Goal: Task Accomplishment & Management: Use online tool/utility

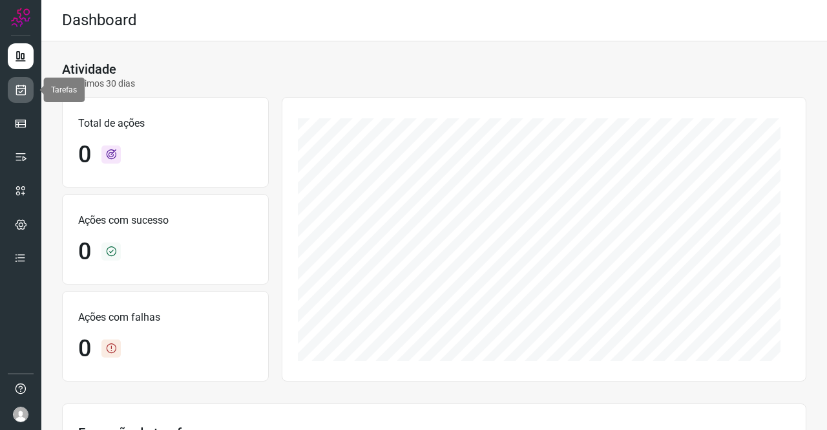
click at [25, 84] on icon at bounding box center [21, 89] width 14 height 13
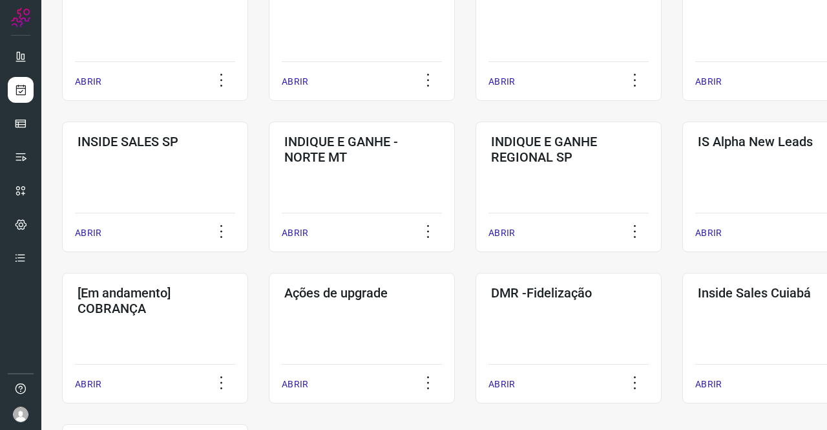
scroll to position [582, 0]
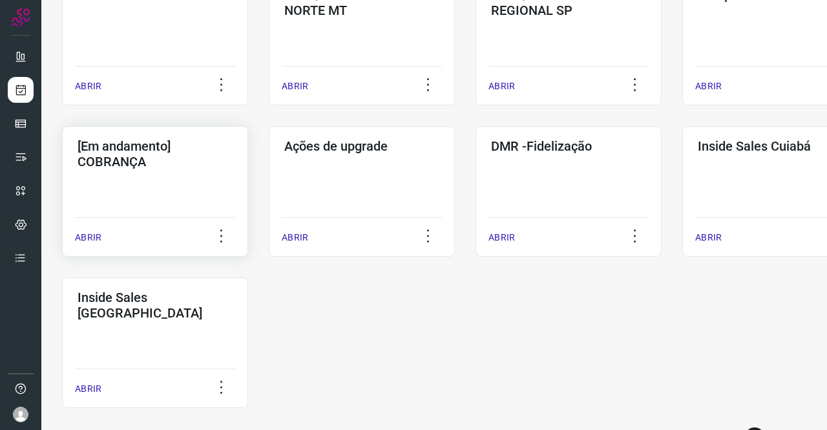
click at [187, 193] on div "[Em andamento] COBRANÇA ABRIR" at bounding box center [155, 191] width 186 height 131
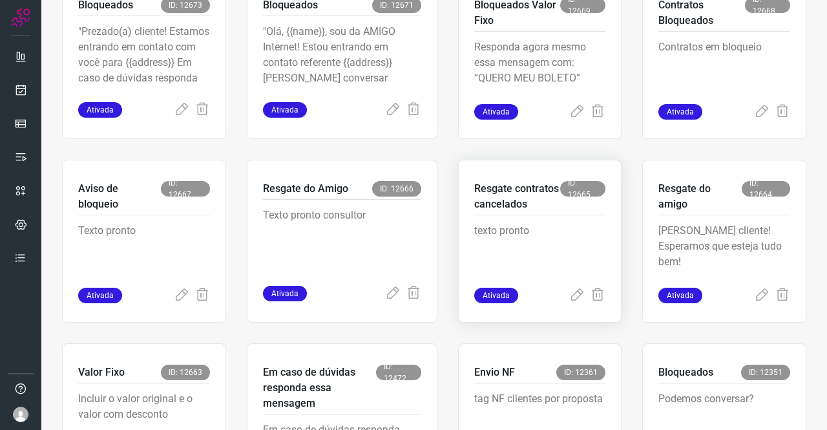
scroll to position [440, 0]
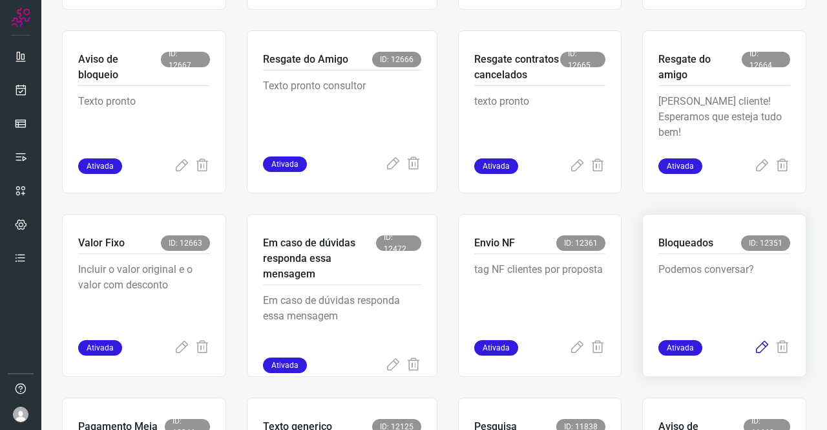
click at [757, 348] on icon at bounding box center [762, 348] width 16 height 16
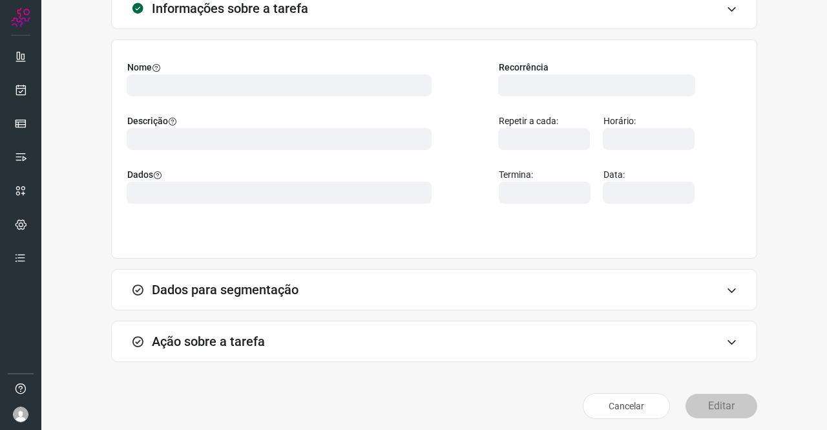
scroll to position [93, 0]
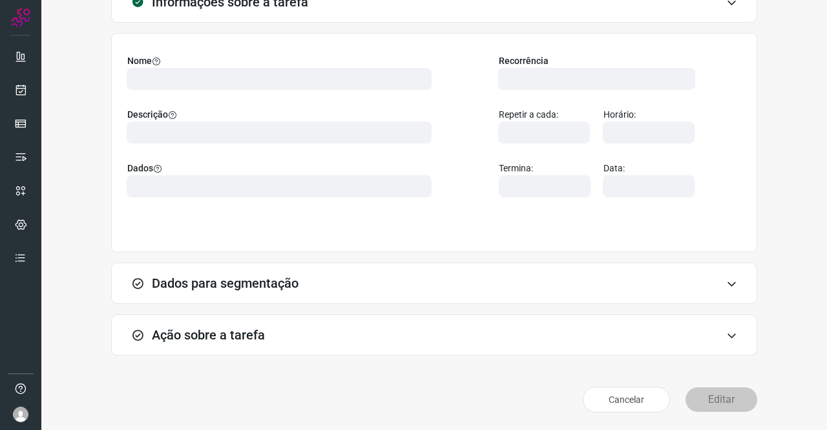
type input "569901"
type input "420621"
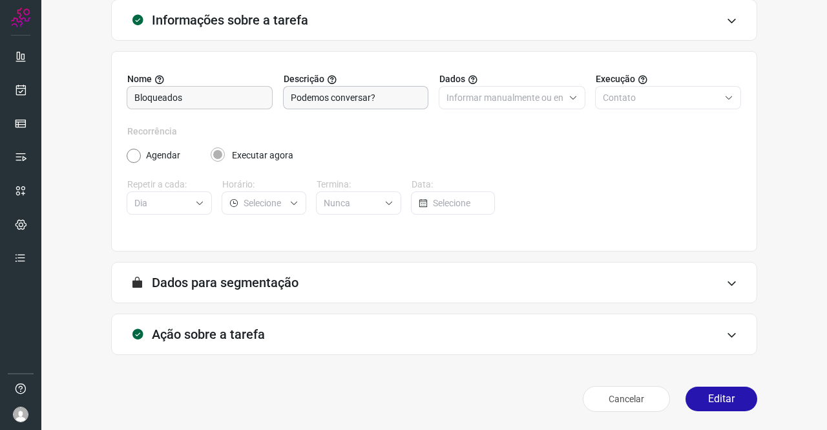
scroll to position [74, 0]
click at [225, 320] on div "Ação sobre a tarefa" at bounding box center [434, 334] width 646 height 41
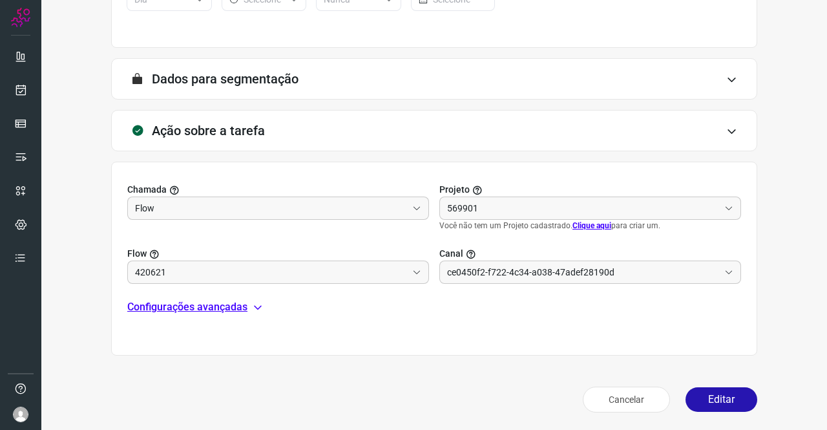
click at [203, 309] on p "Configurações avançadas" at bounding box center [187, 307] width 120 height 16
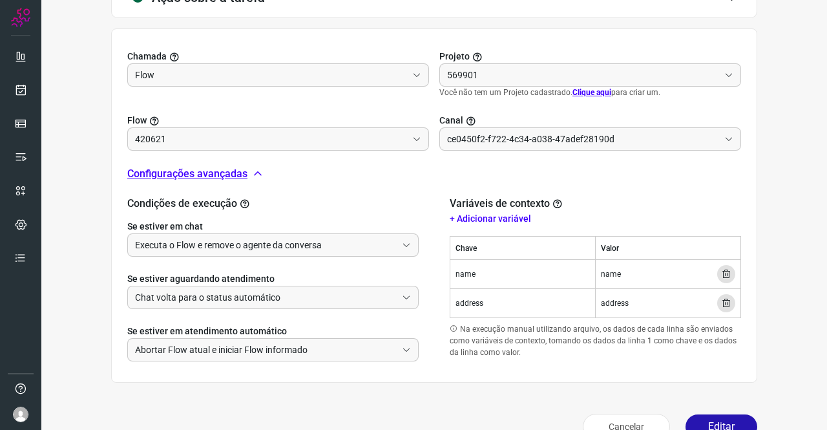
scroll to position [438, 0]
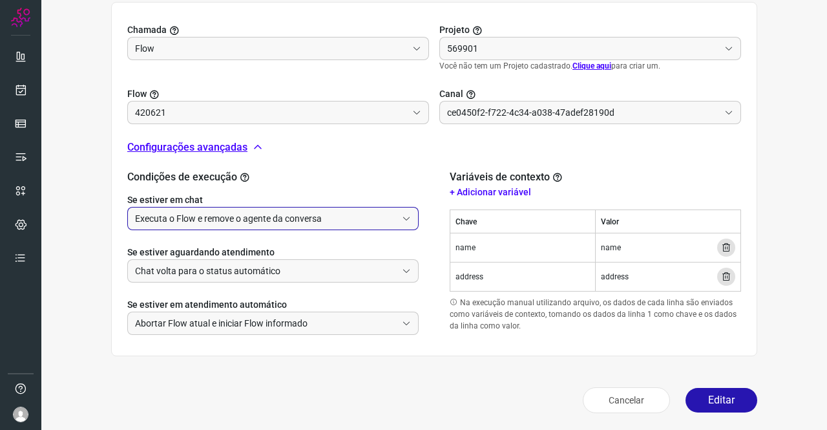
click at [275, 218] on input "Executa o Flow e remove o agente da conversa" at bounding box center [266, 219] width 262 height 22
type input "Amigo 0800"
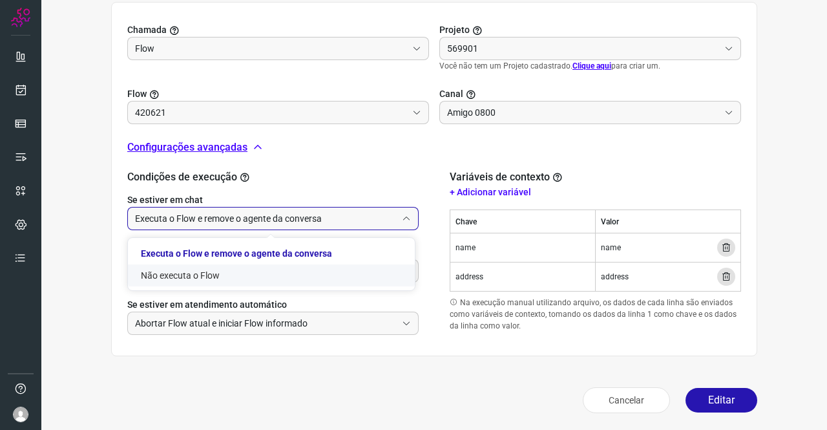
click at [224, 279] on li "Não executa o Flow" at bounding box center [271, 275] width 287 height 22
type input "Não executa o Flow"
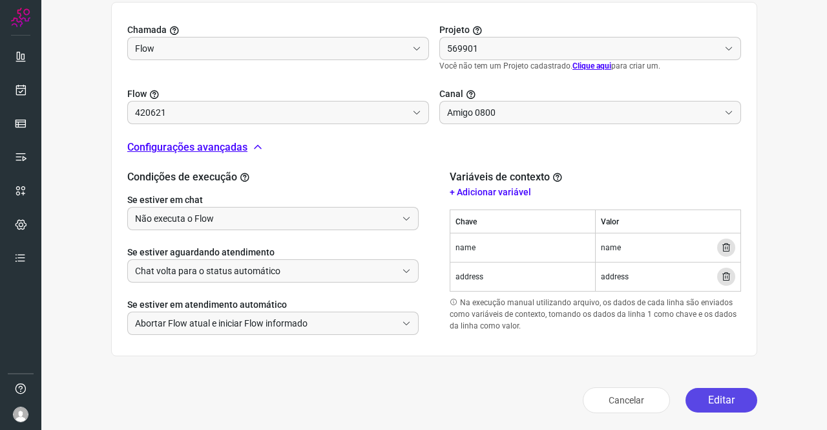
click at [711, 402] on button "Editar" at bounding box center [722, 400] width 72 height 25
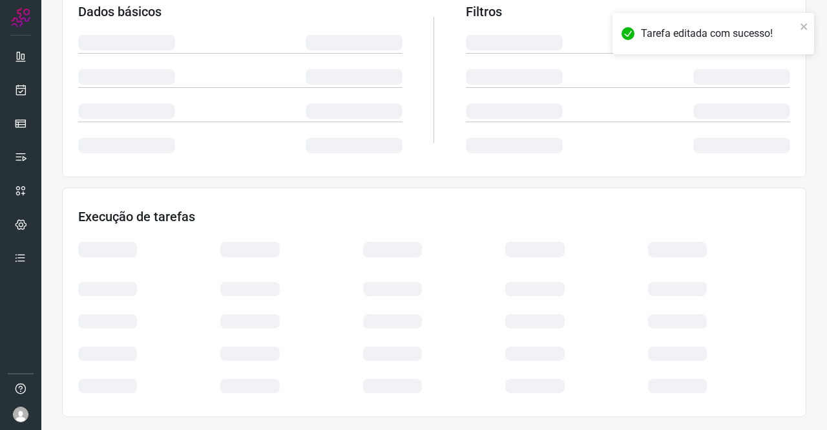
scroll to position [235, 0]
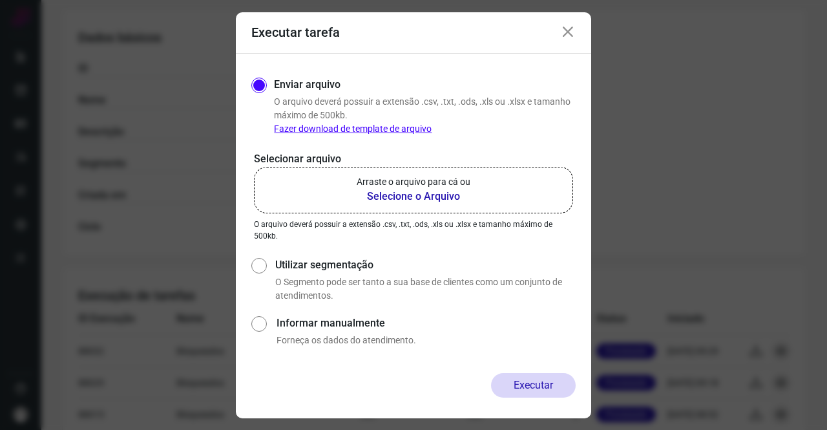
click at [449, 187] on p "Arraste o arquivo para cá ou" at bounding box center [414, 182] width 114 height 14
click at [0, 0] on input "Arraste o arquivo para cá ou Selecione o Arquivo" at bounding box center [0, 0] width 0 height 0
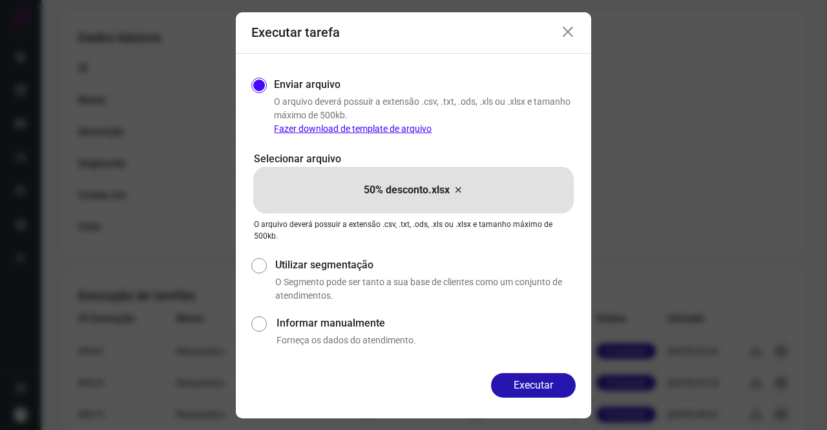
click at [577, 385] on div "Executar" at bounding box center [414, 395] width 356 height 45
click at [560, 382] on button "Executar" at bounding box center [533, 385] width 85 height 25
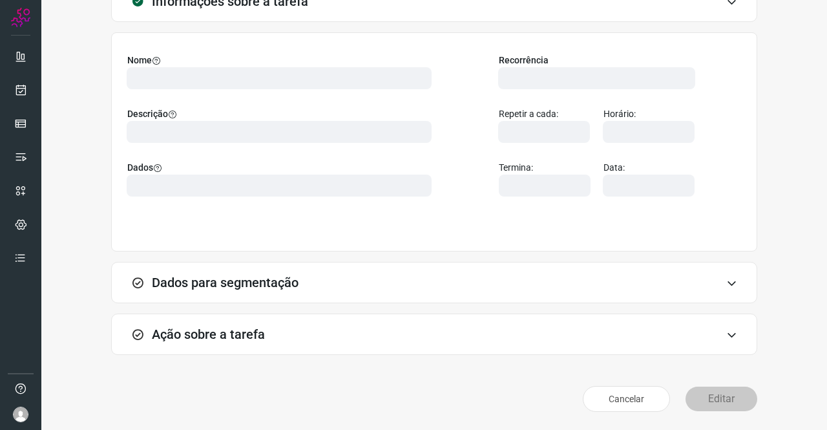
scroll to position [74, 0]
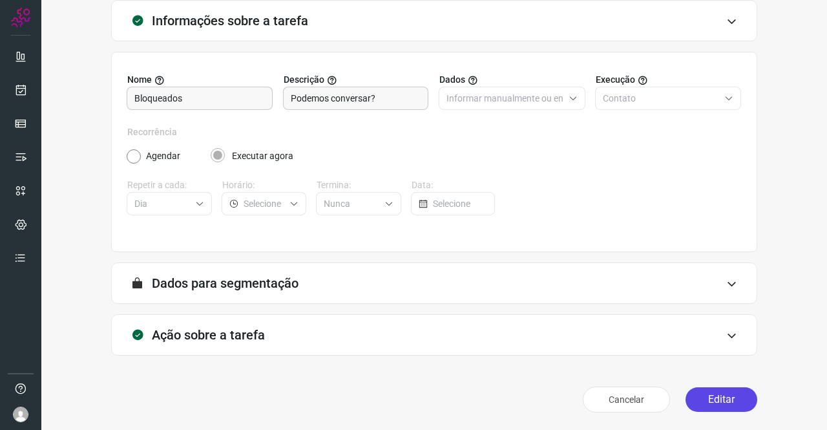
click at [696, 396] on button "Editar" at bounding box center [722, 399] width 72 height 25
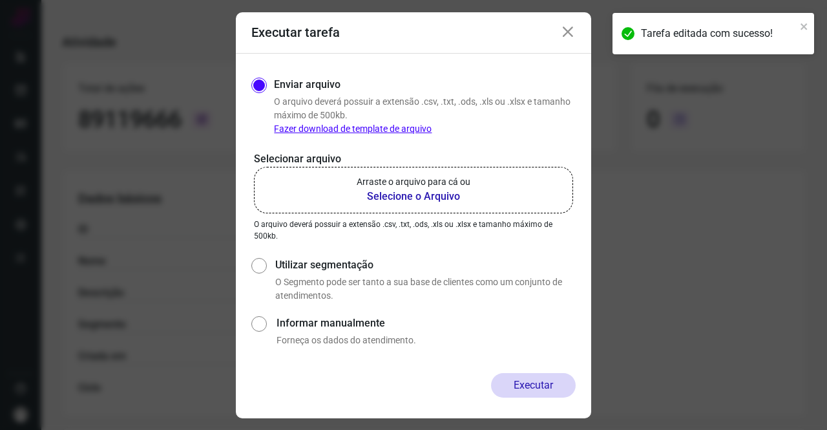
click at [414, 192] on b "Selecione o Arquivo" at bounding box center [414, 197] width 114 height 16
click at [0, 0] on input "Arraste o arquivo para cá ou Selecione o Arquivo" at bounding box center [0, 0] width 0 height 0
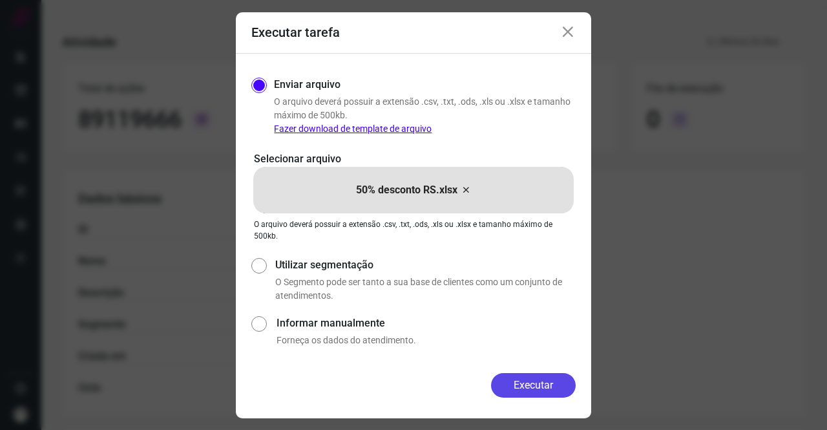
click at [562, 386] on button "Executar" at bounding box center [533, 385] width 85 height 25
